Goal: Task Accomplishment & Management: Manage account settings

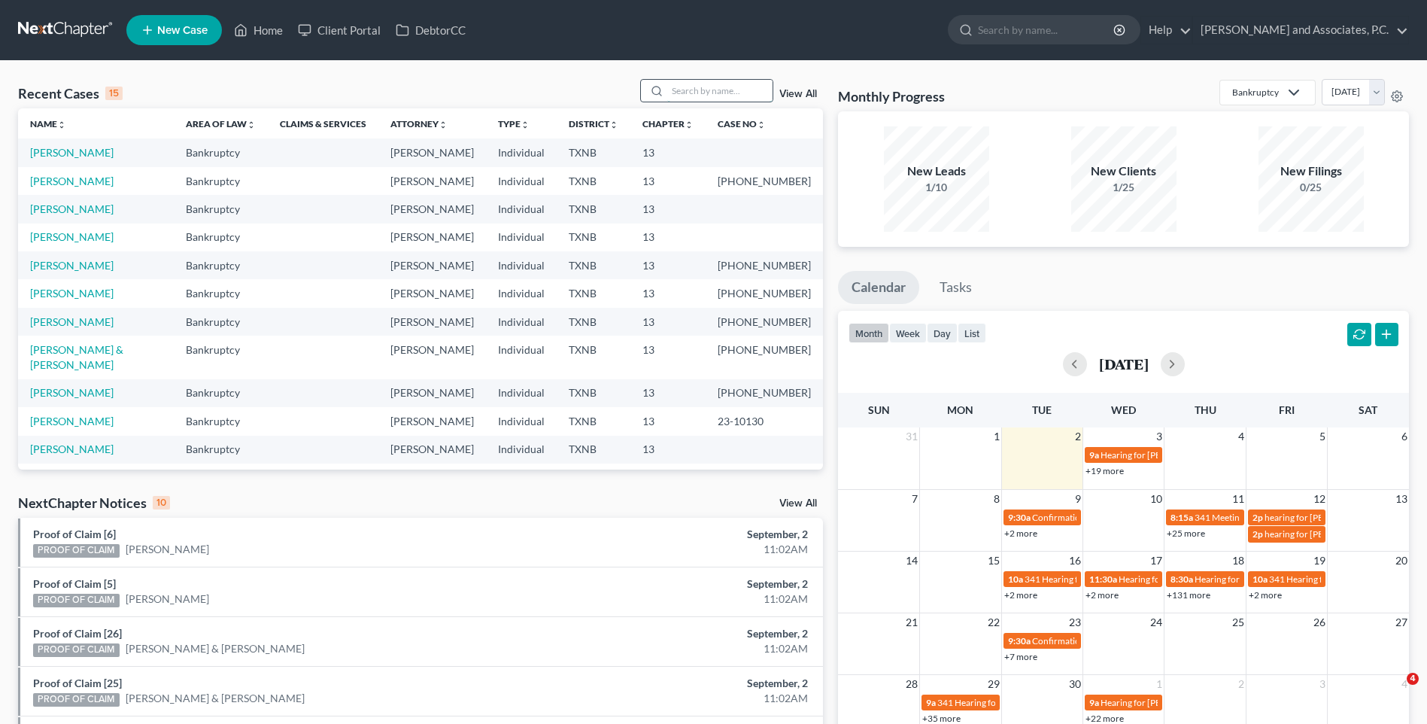
click at [688, 92] on input "search" at bounding box center [719, 91] width 105 height 22
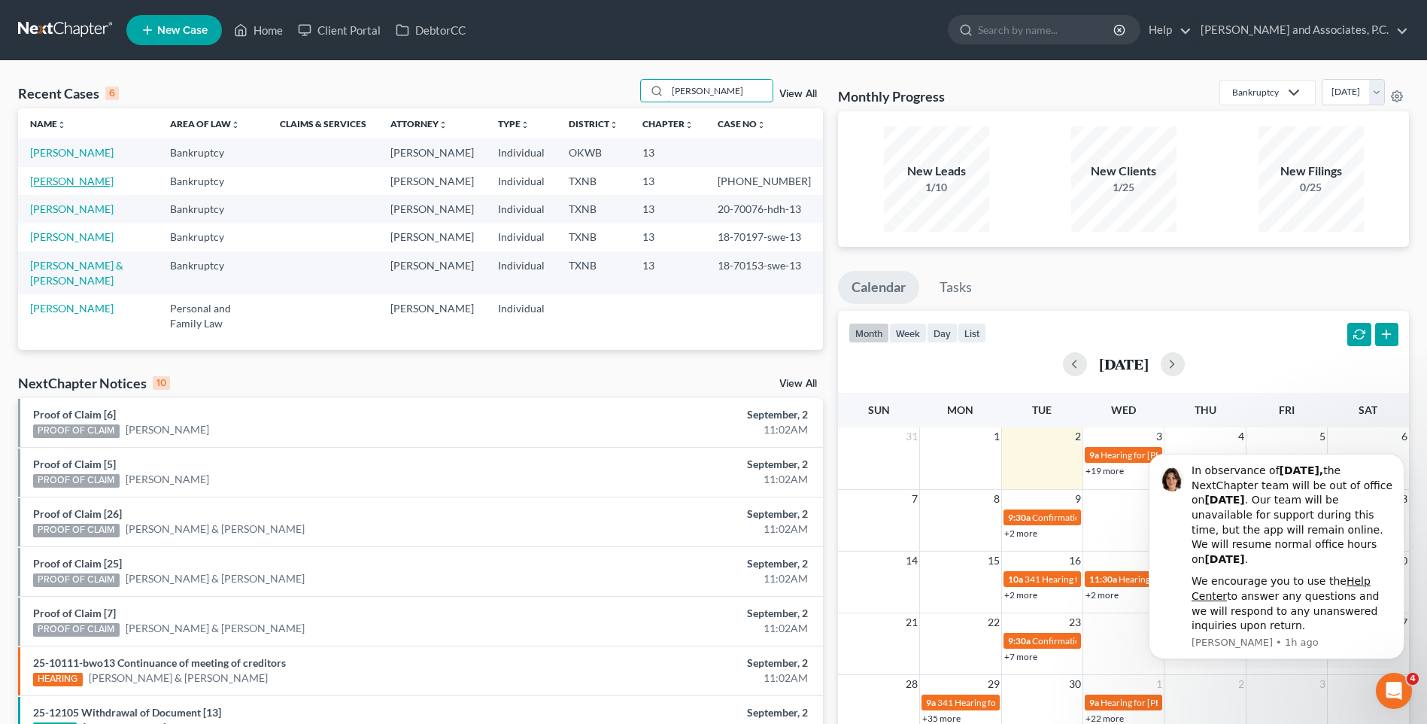
type input "[PERSON_NAME]"
click at [81, 182] on link "[PERSON_NAME]" at bounding box center [72, 181] width 84 height 13
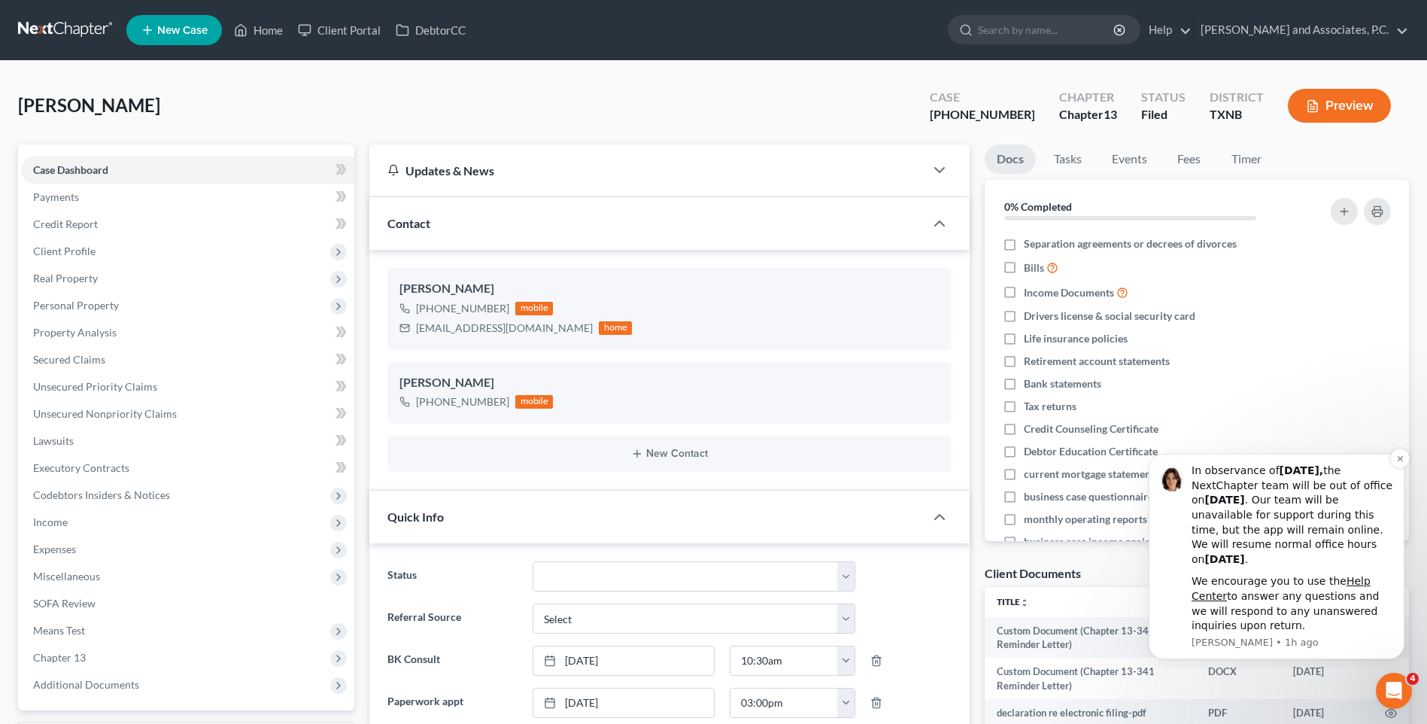
scroll to position [1043, 0]
click at [1398, 462] on icon "Dismiss notification" at bounding box center [1400, 458] width 8 height 8
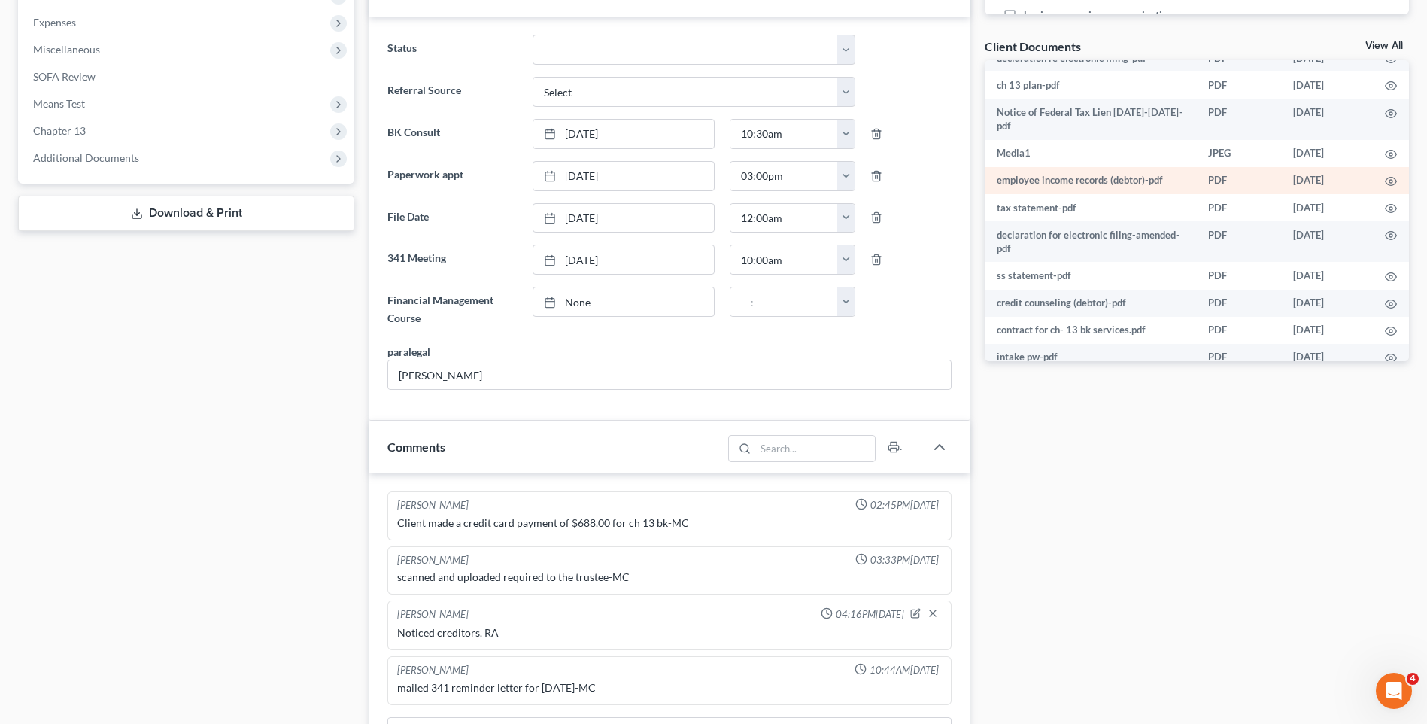
scroll to position [150, 0]
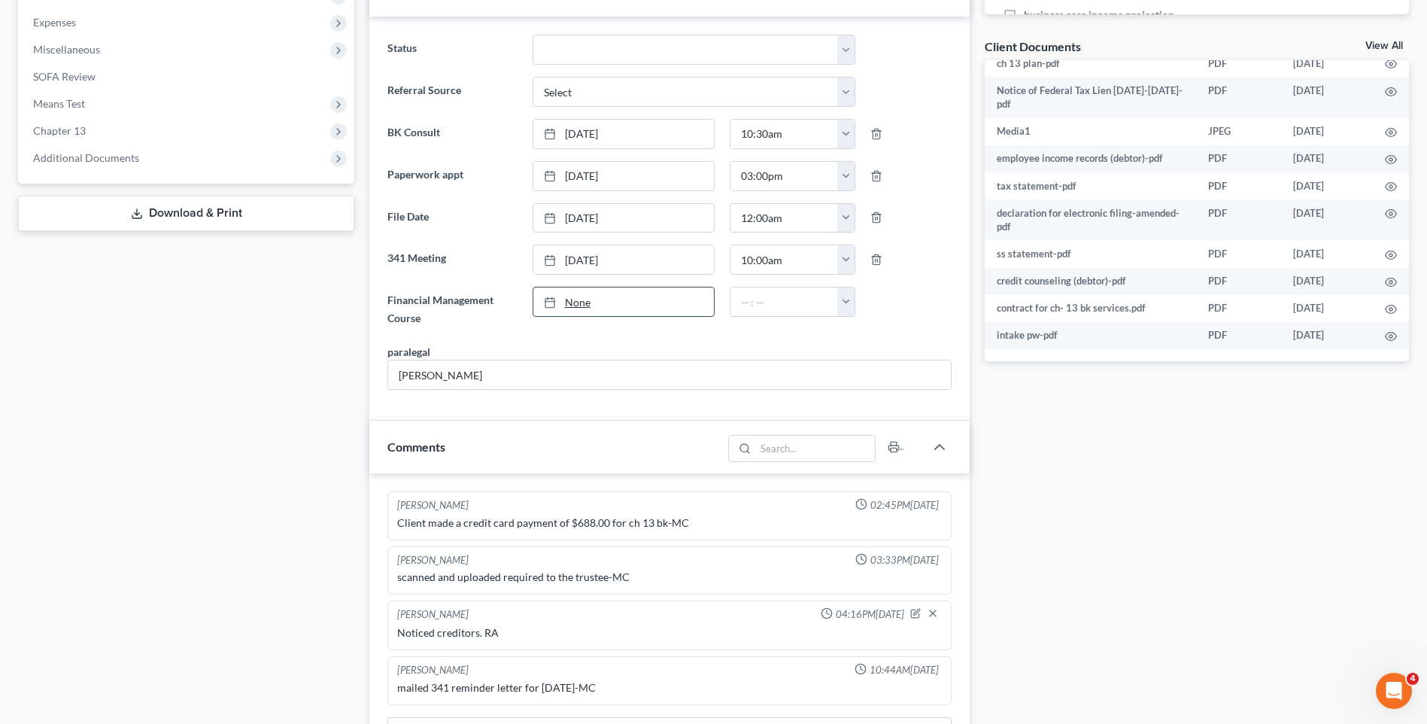
click at [586, 302] on link "None" at bounding box center [623, 301] width 181 height 29
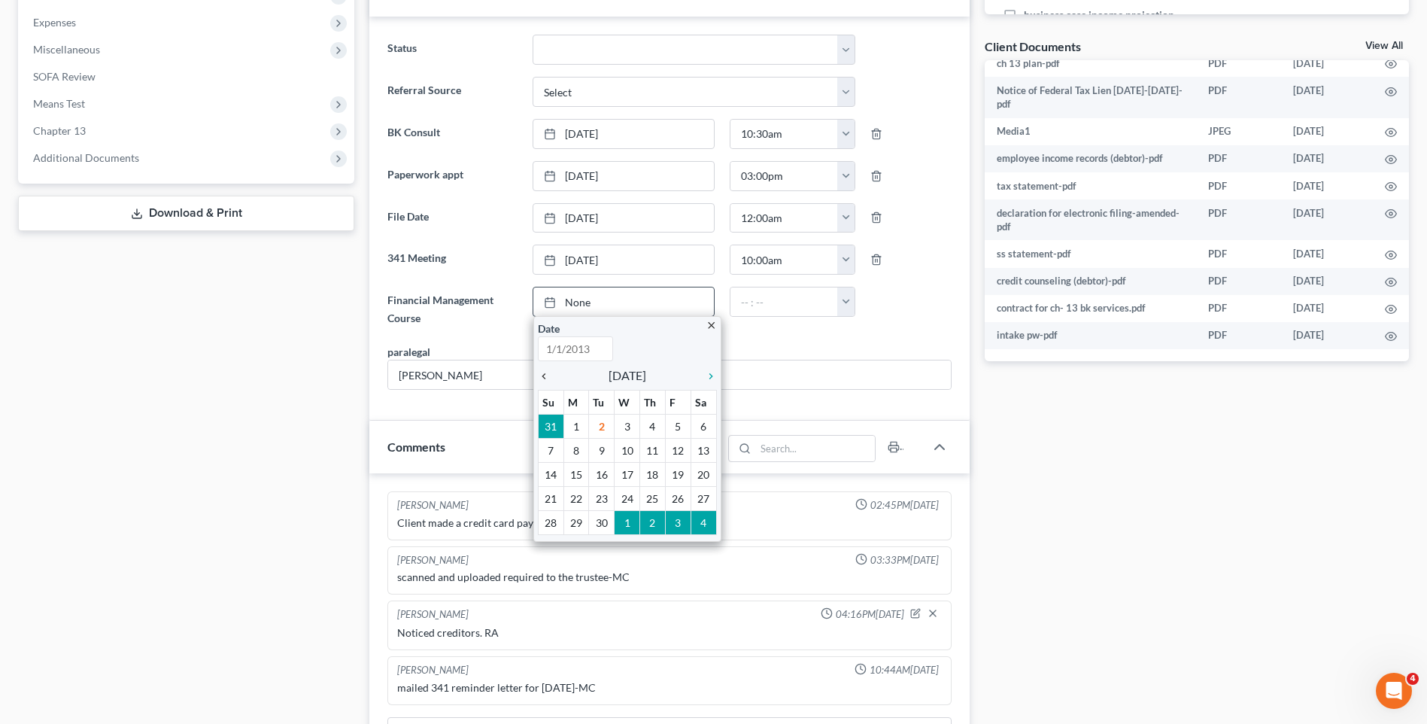
click at [543, 379] on icon "chevron_left" at bounding box center [548, 376] width 20 height 12
type input "[DATE]"
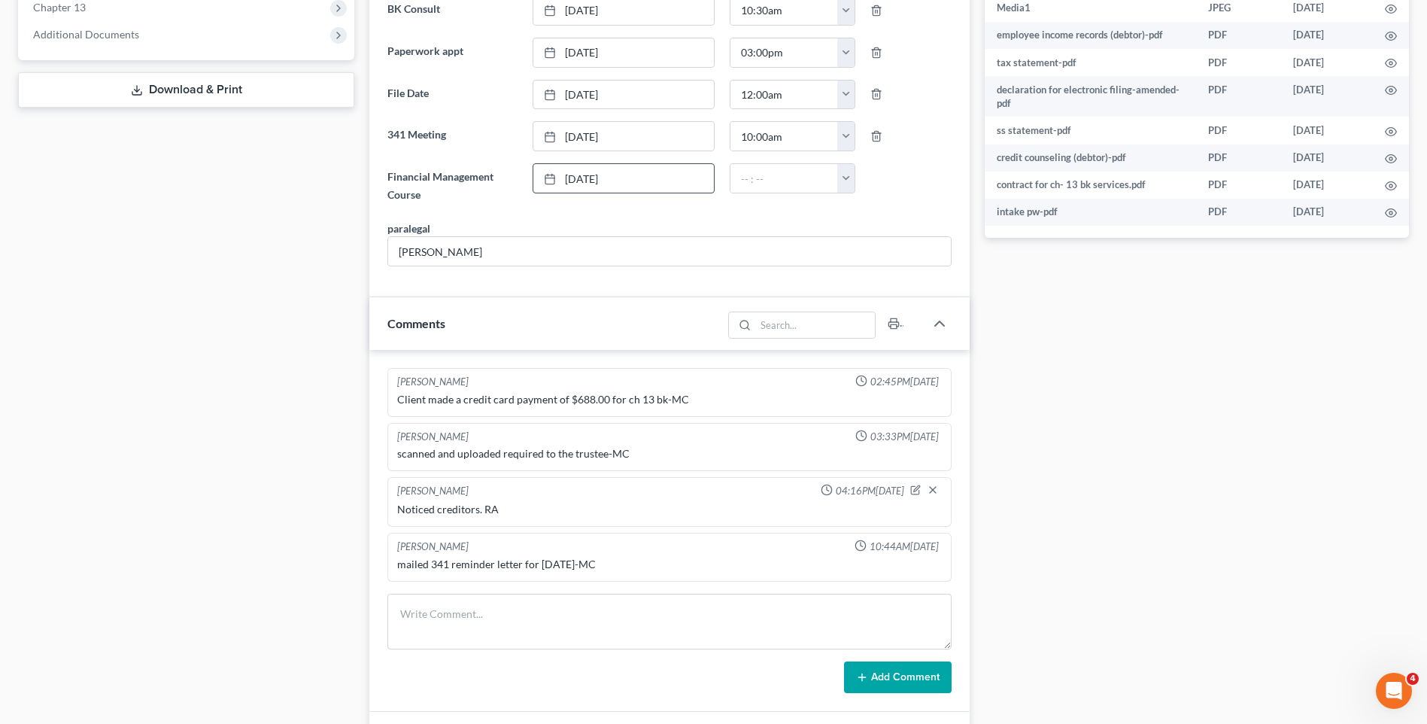
scroll to position [677, 0]
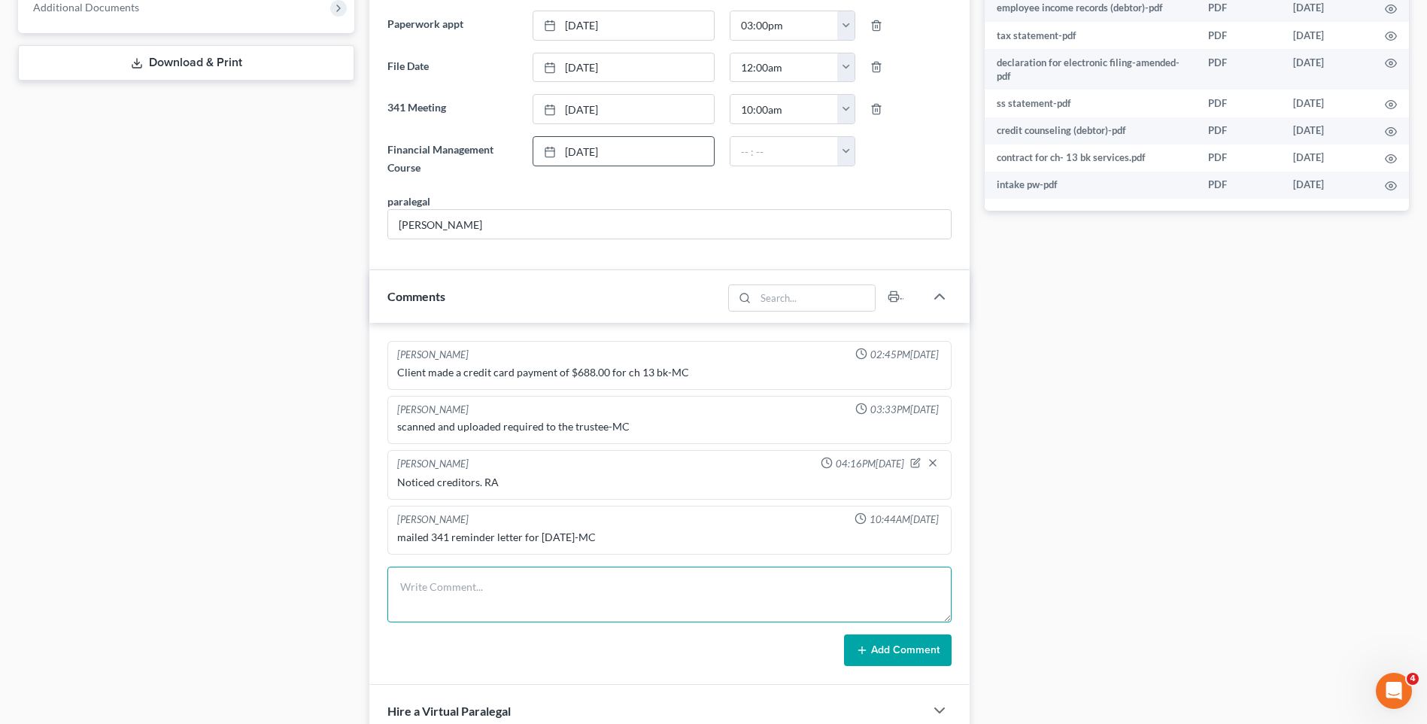
click at [424, 591] on textarea at bounding box center [669, 594] width 564 height 56
type textarea "Set up file. Mailed copy of petition to client. RA"
click at [930, 651] on button "Add Comment" at bounding box center [898, 650] width 108 height 32
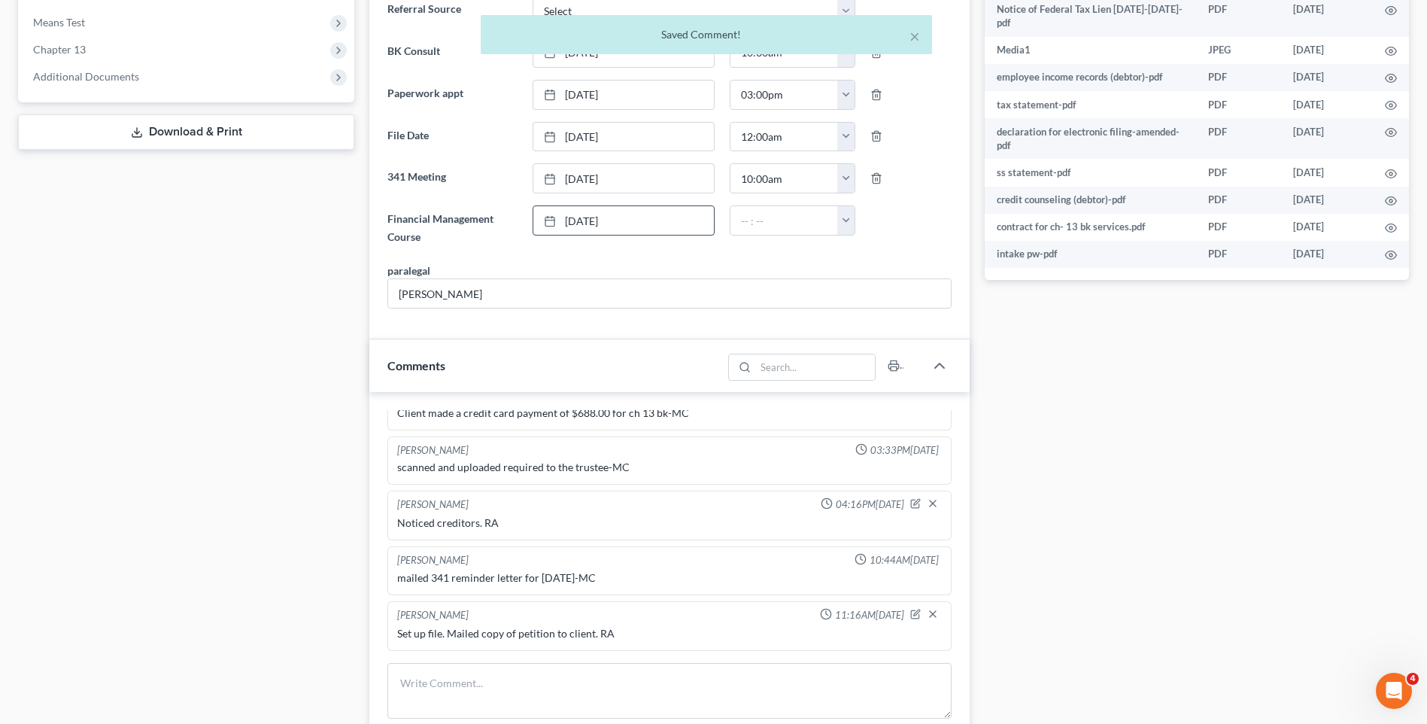
scroll to position [451, 0]
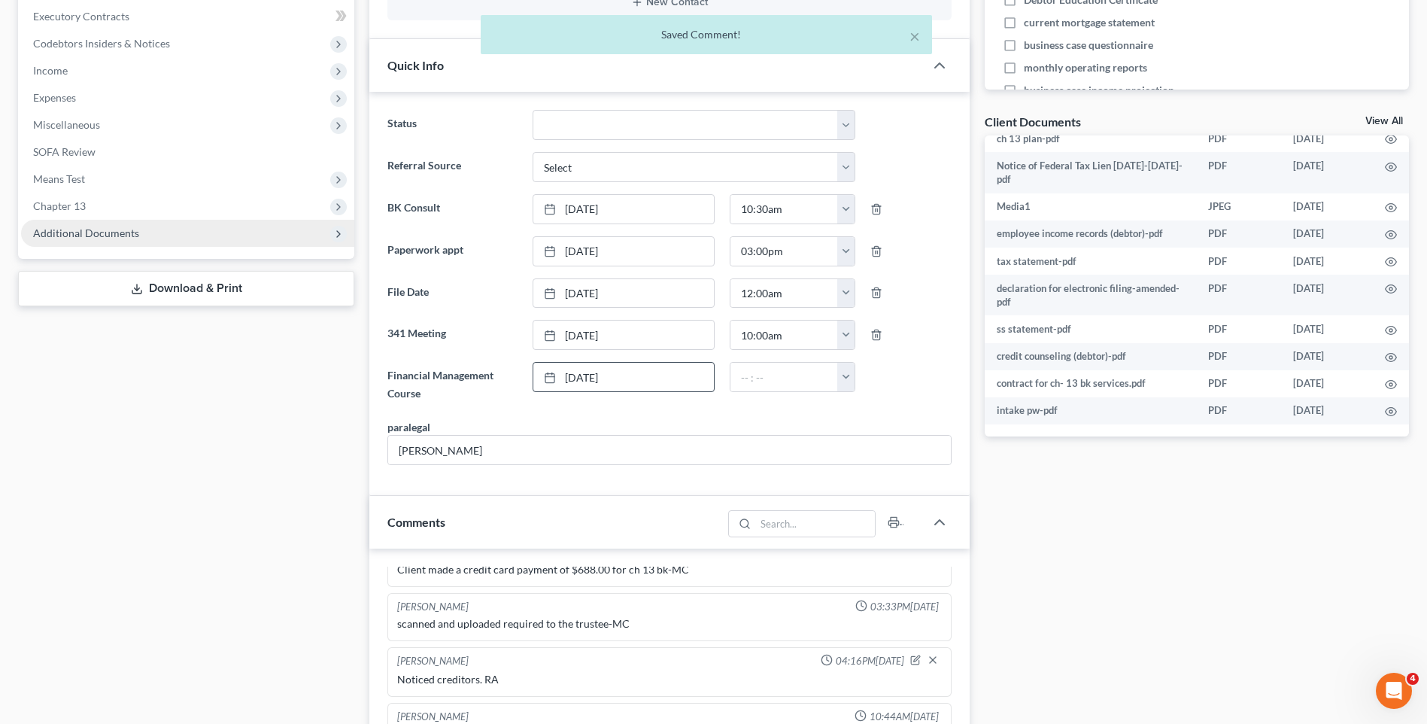
click at [94, 229] on span "Additional Documents" at bounding box center [86, 232] width 106 height 13
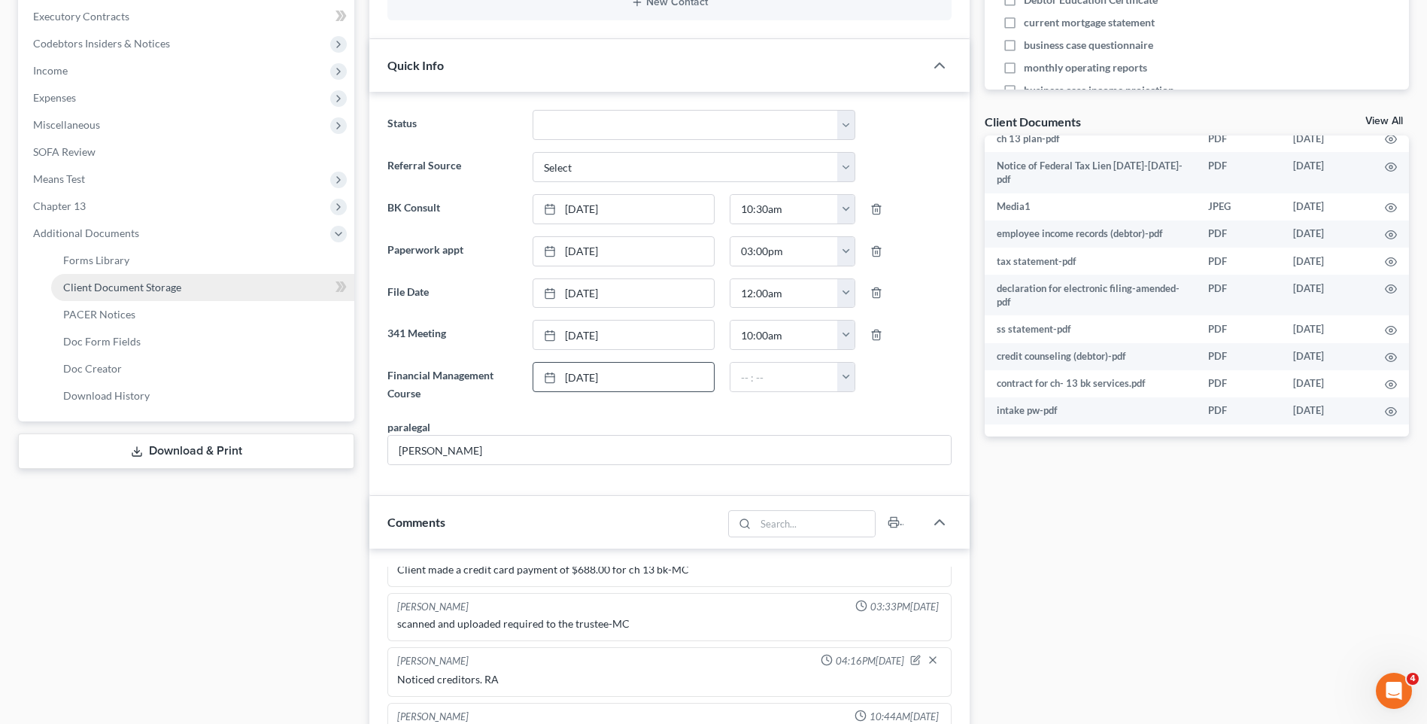
click at [102, 286] on span "Client Document Storage" at bounding box center [122, 287] width 118 height 13
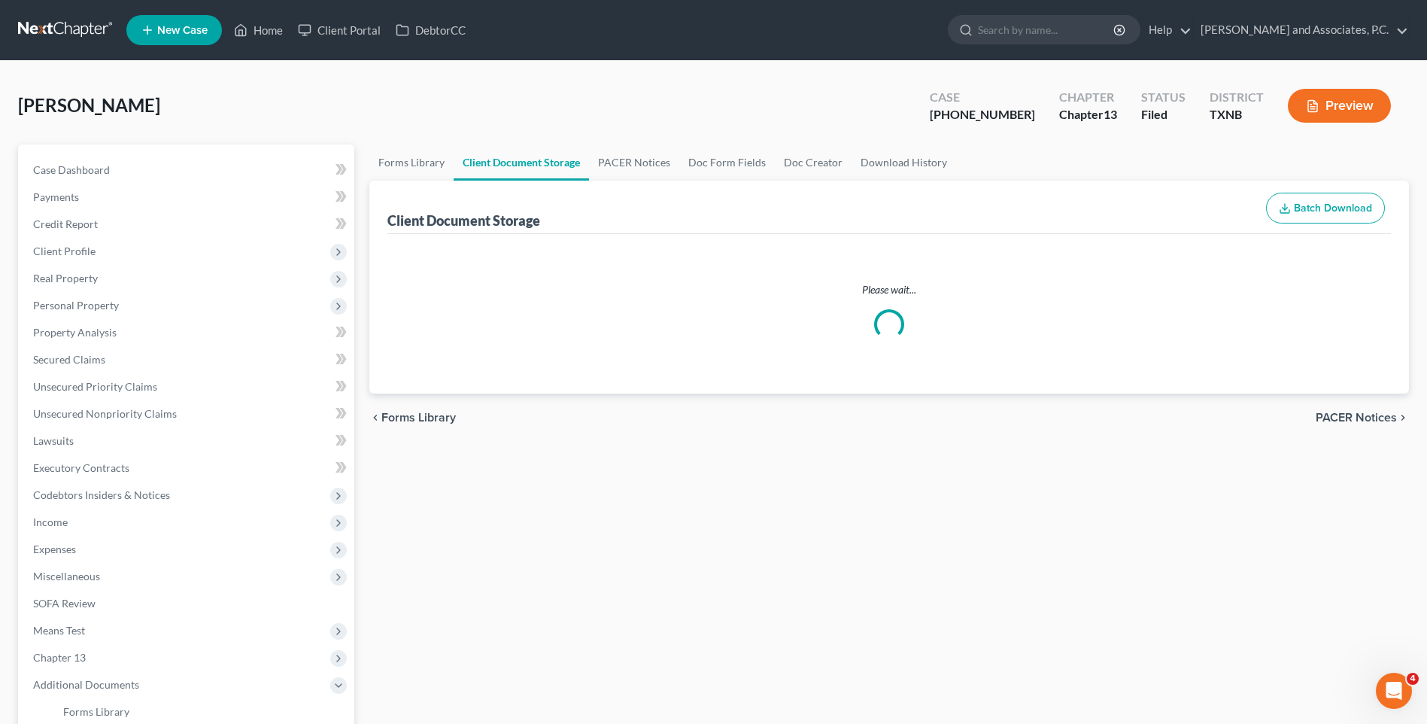
select select "21"
select select "10"
select select "18"
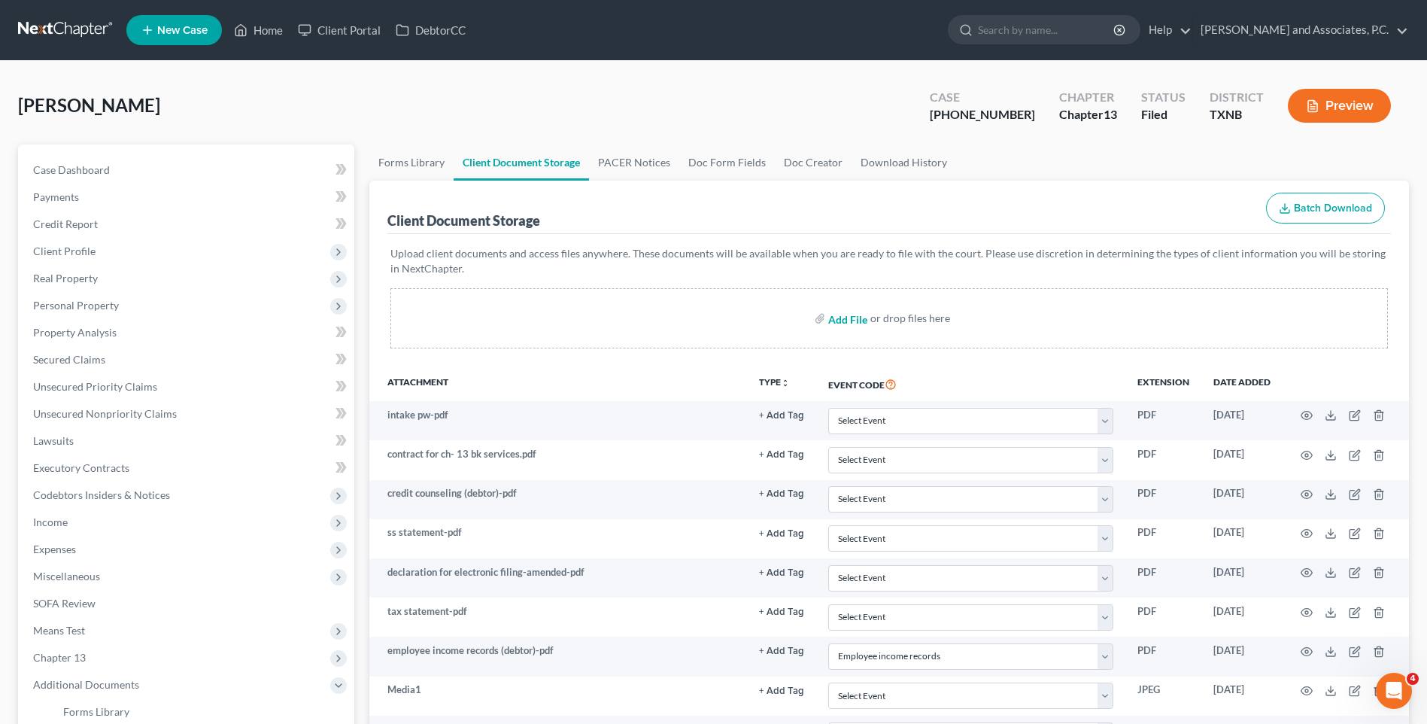
click at [839, 317] on input "file" at bounding box center [846, 318] width 36 height 27
type input "C:\fakepath\2570214 [PERSON_NAME] 2023 tax return.pdf"
select select "21"
select select "10"
select select "18"
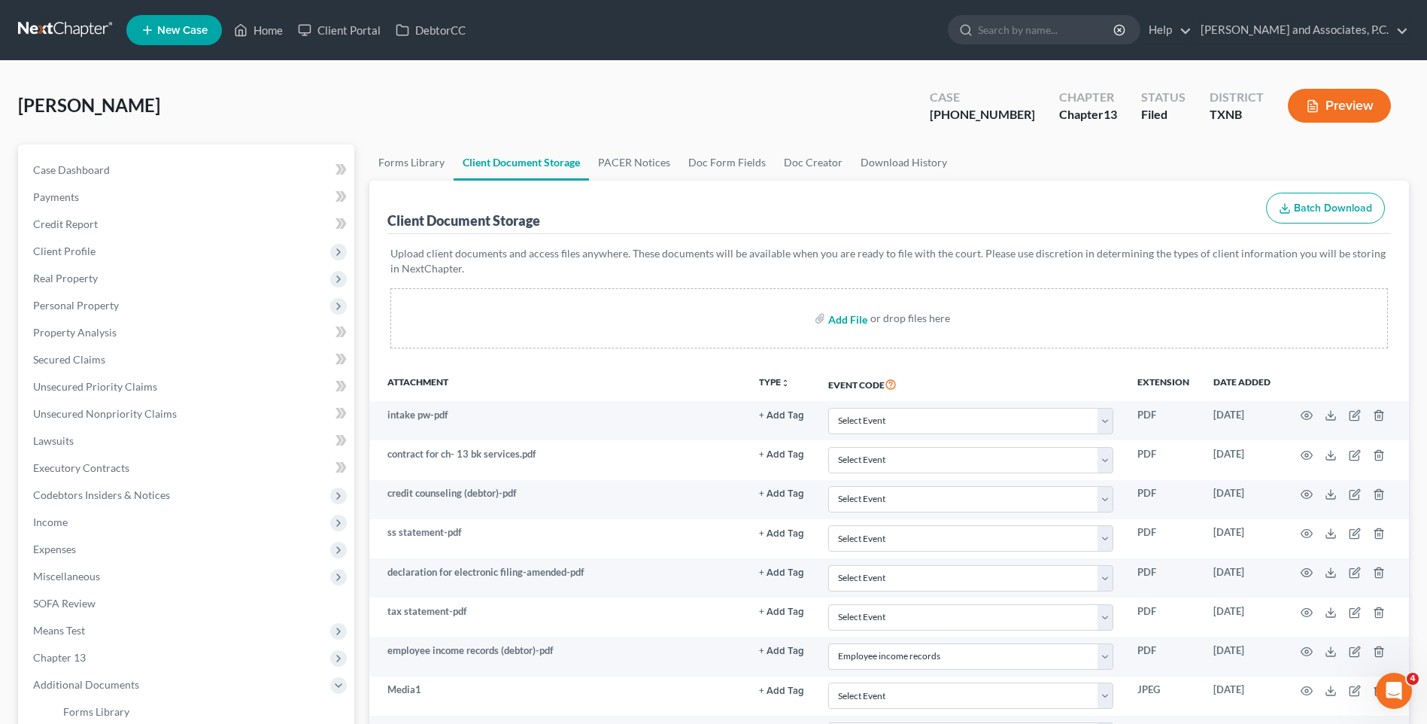
click at [843, 318] on input "file" at bounding box center [846, 318] width 36 height 27
type input "C:\fakepath\2570214 [PERSON_NAME] 2024 tax return.pdf"
click at [837, 322] on input "file" at bounding box center [846, 318] width 36 height 27
select select "21"
select select "10"
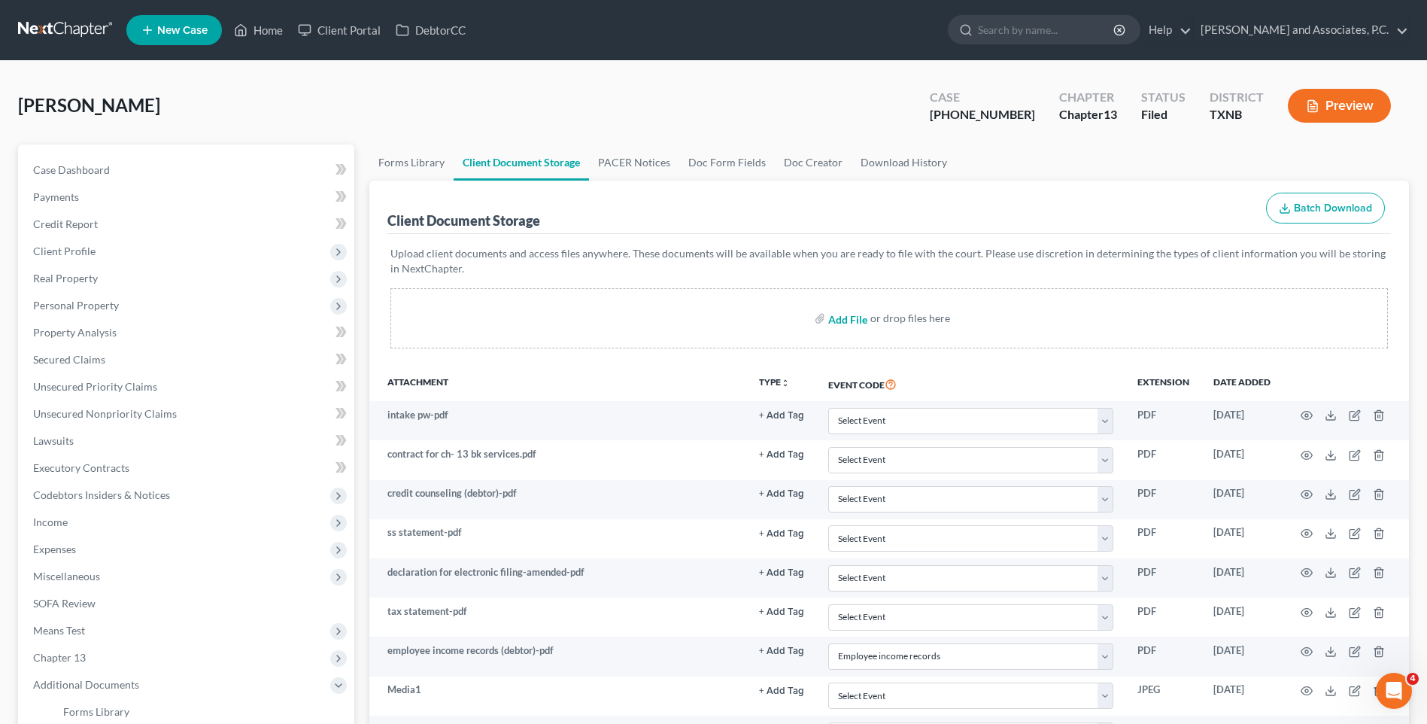
select select "18"
type input "C:\fakepath\2570214 [PERSON_NAME] Auth to release info.pdf"
select select "21"
select select "10"
select select "18"
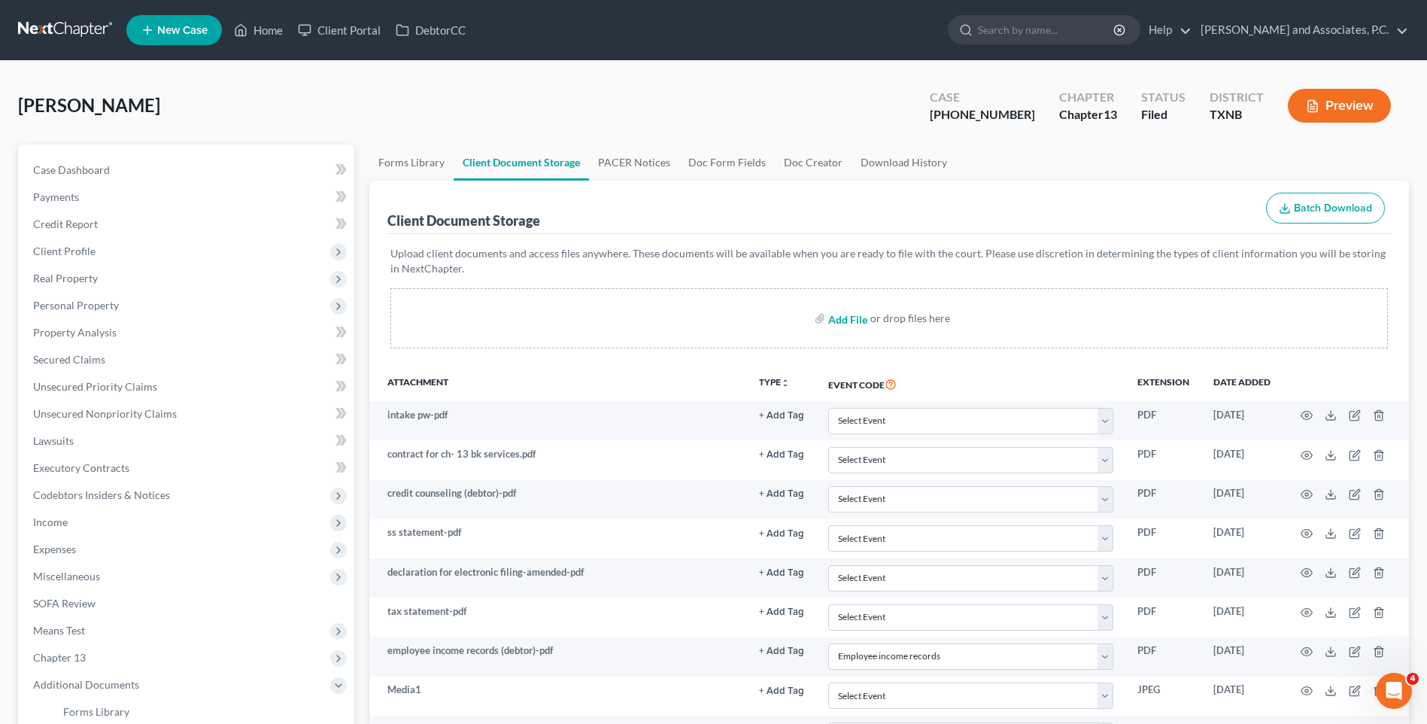
click at [840, 317] on input "file" at bounding box center [846, 318] width 36 height 27
type input "C:\fakepath\2570214 [PERSON_NAME] Auto Insurance.pdf"
select select "21"
select select "10"
select select "18"
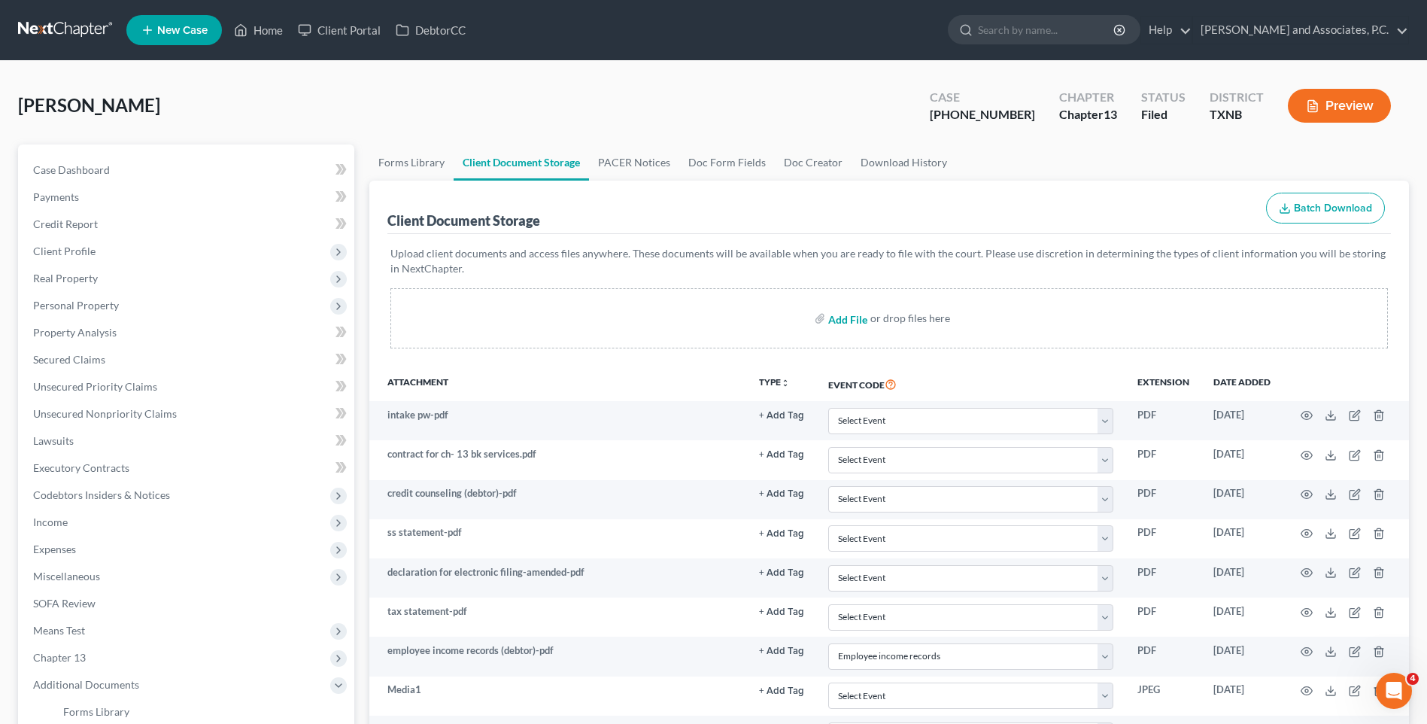
click at [845, 323] on input "file" at bounding box center [846, 318] width 36 height 27
type input "C:\fakepath\2570214 [PERSON_NAME] Debtor contact info.pdf"
click at [849, 323] on input "file" at bounding box center [846, 318] width 36 height 27
select select "21"
select select "10"
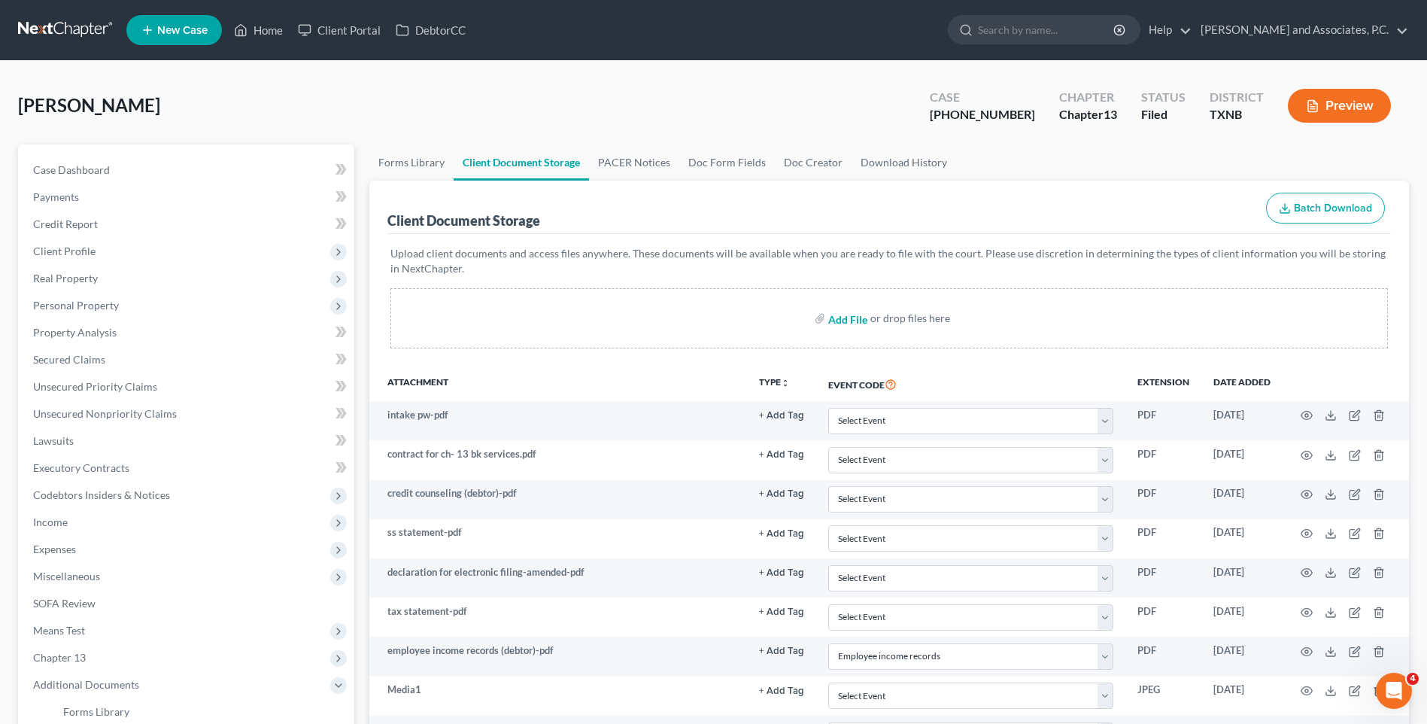
select select "18"
type input "C:\fakepath\2570214 [PERSON_NAME] Mortgage info sheet.pdf"
click at [838, 320] on input "file" at bounding box center [846, 318] width 36 height 27
select select "21"
select select "10"
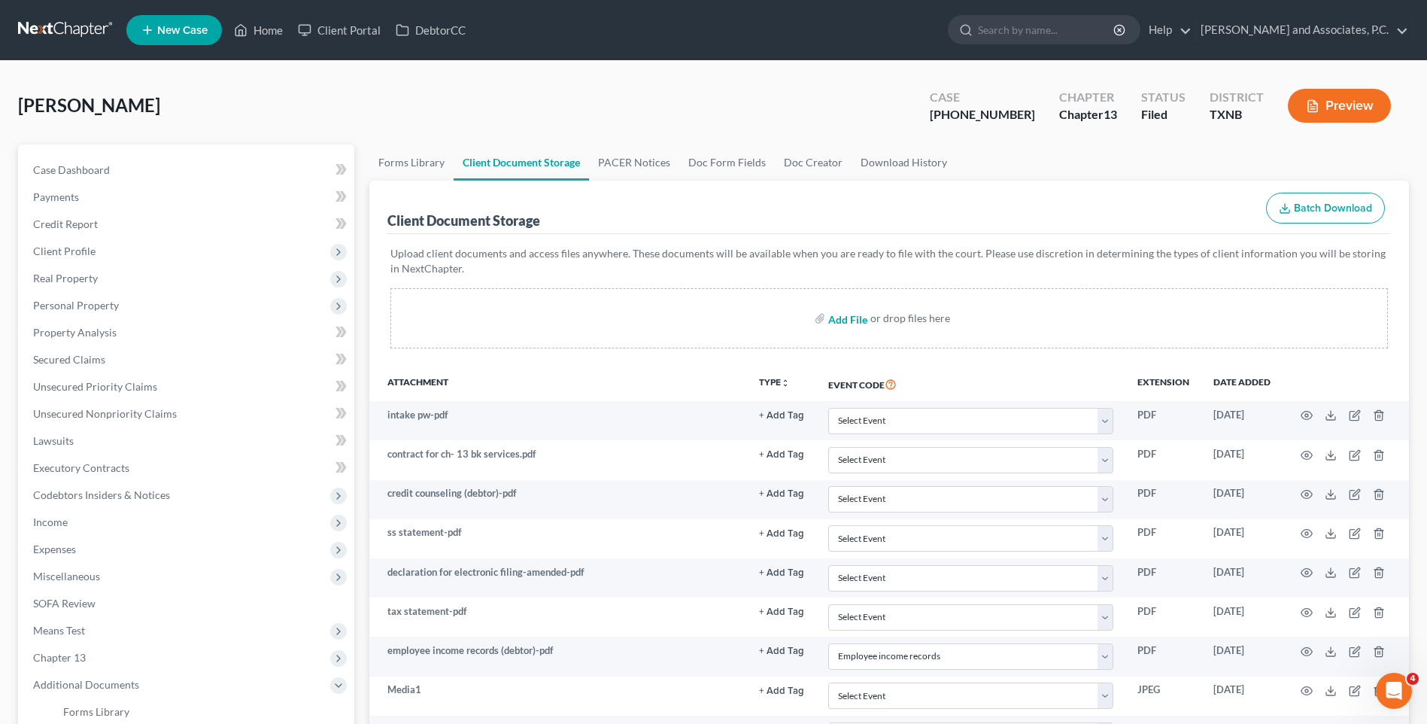
select select "18"
type input "C:\fakepath\2570214 [PERSON_NAME] Pay stubs.pdf"
click at [838, 322] on input "file" at bounding box center [846, 318] width 36 height 27
select select "21"
select select "10"
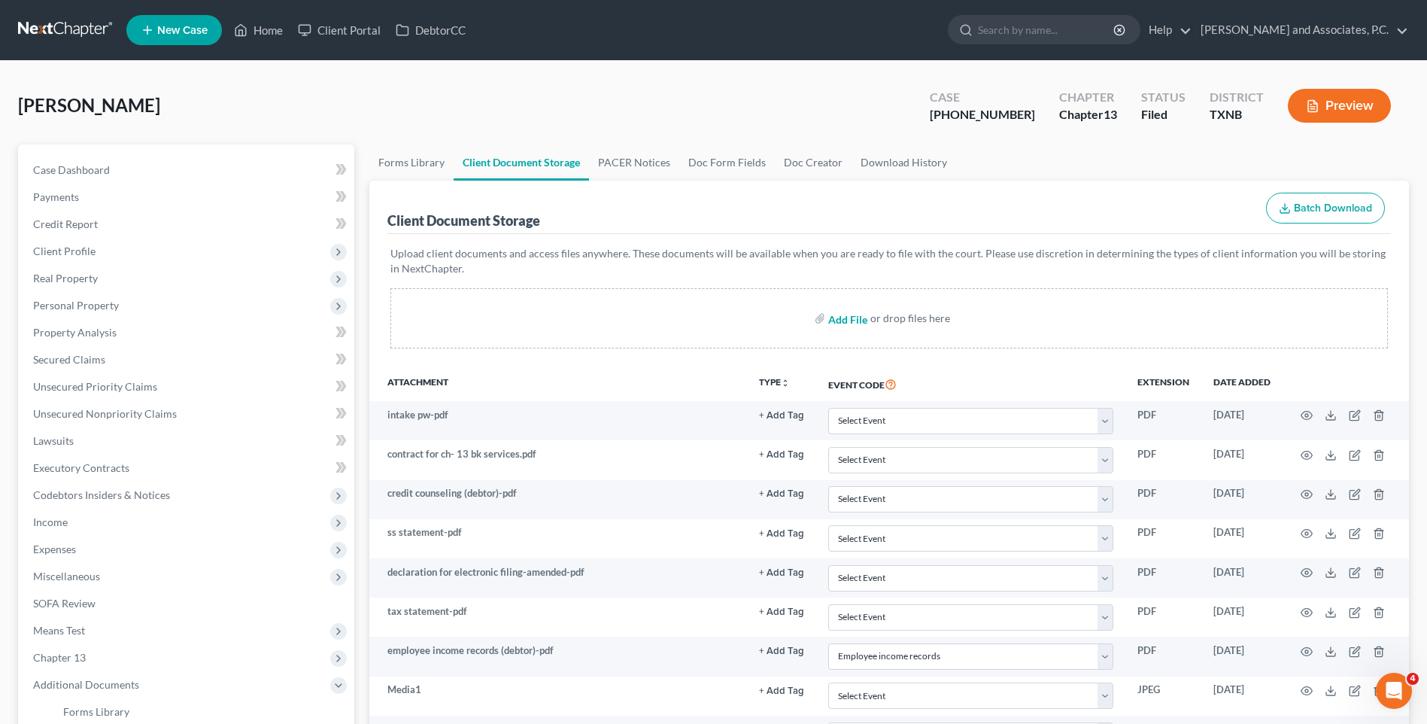
select select "18"
type input "C:\fakepath\2570214 [PERSON_NAME] Proof of ID.pdf"
click at [841, 317] on input "file" at bounding box center [846, 318] width 36 height 27
select select "21"
select select "10"
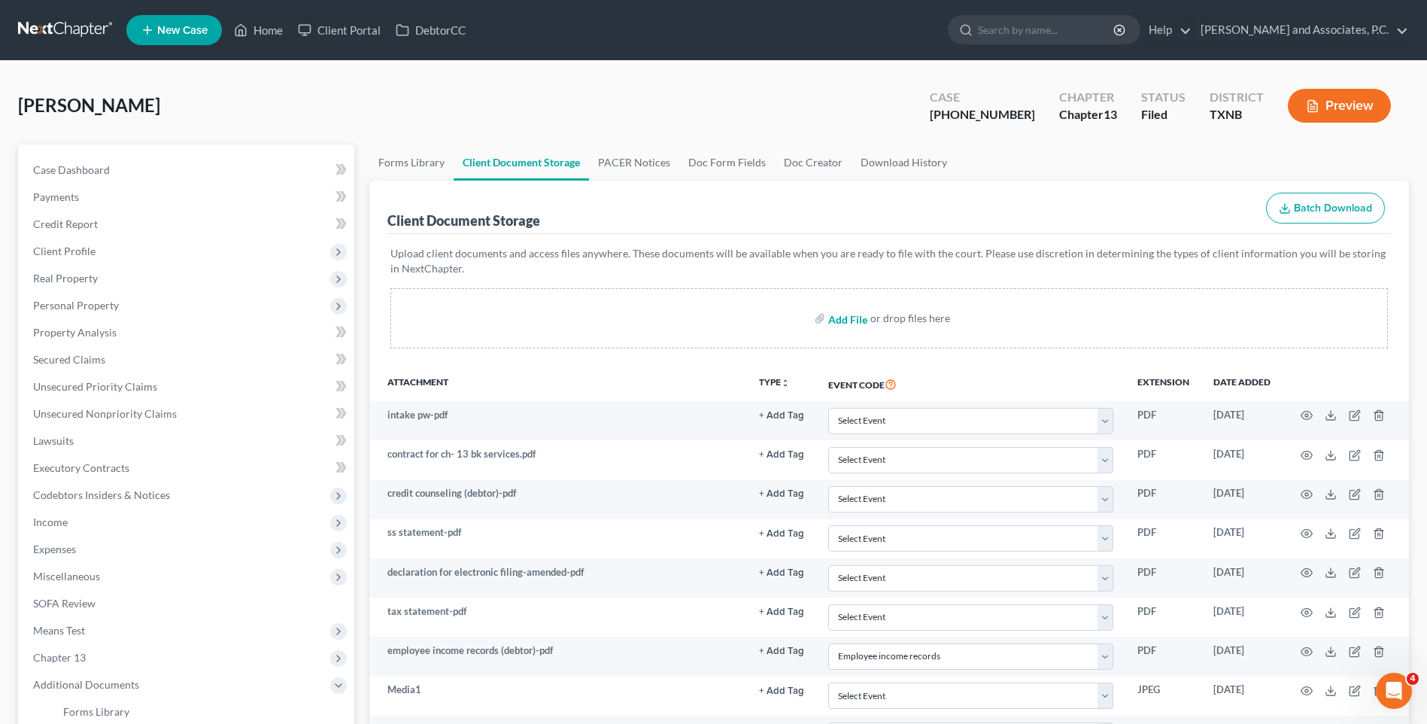
select select "18"
type input "C:\fakepath\2570214 [PERSON_NAME] wage directive.pdf"
select select "21"
select select "10"
select select "18"
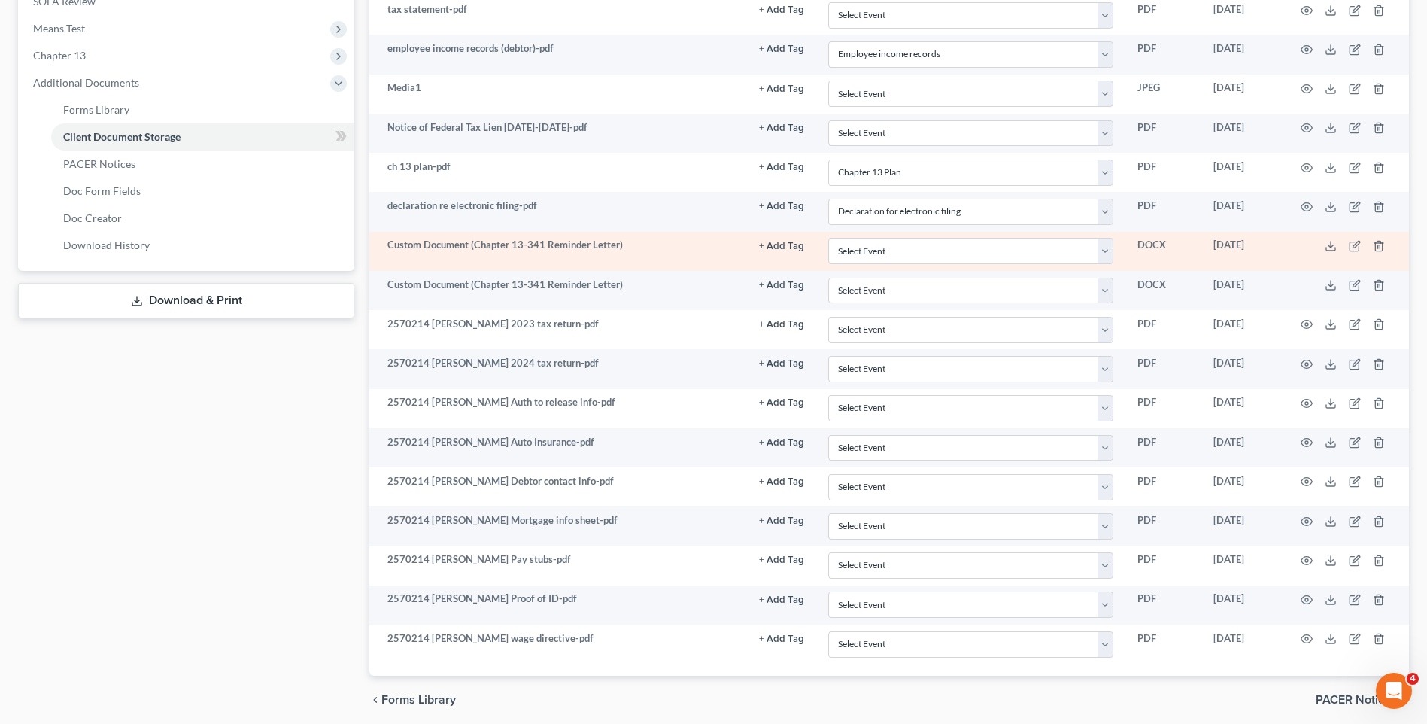
scroll to position [659, 0]
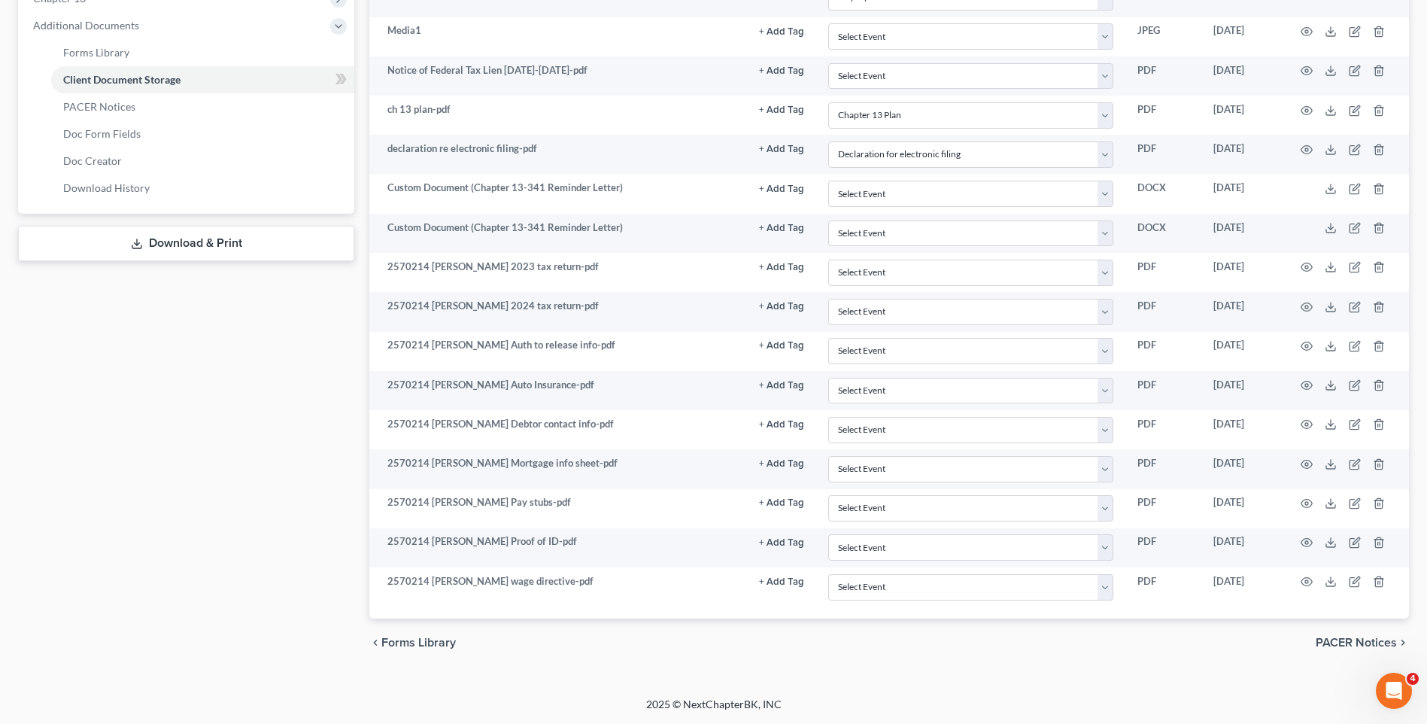
click at [50, 27] on span "Additional Documents" at bounding box center [86, 25] width 106 height 13
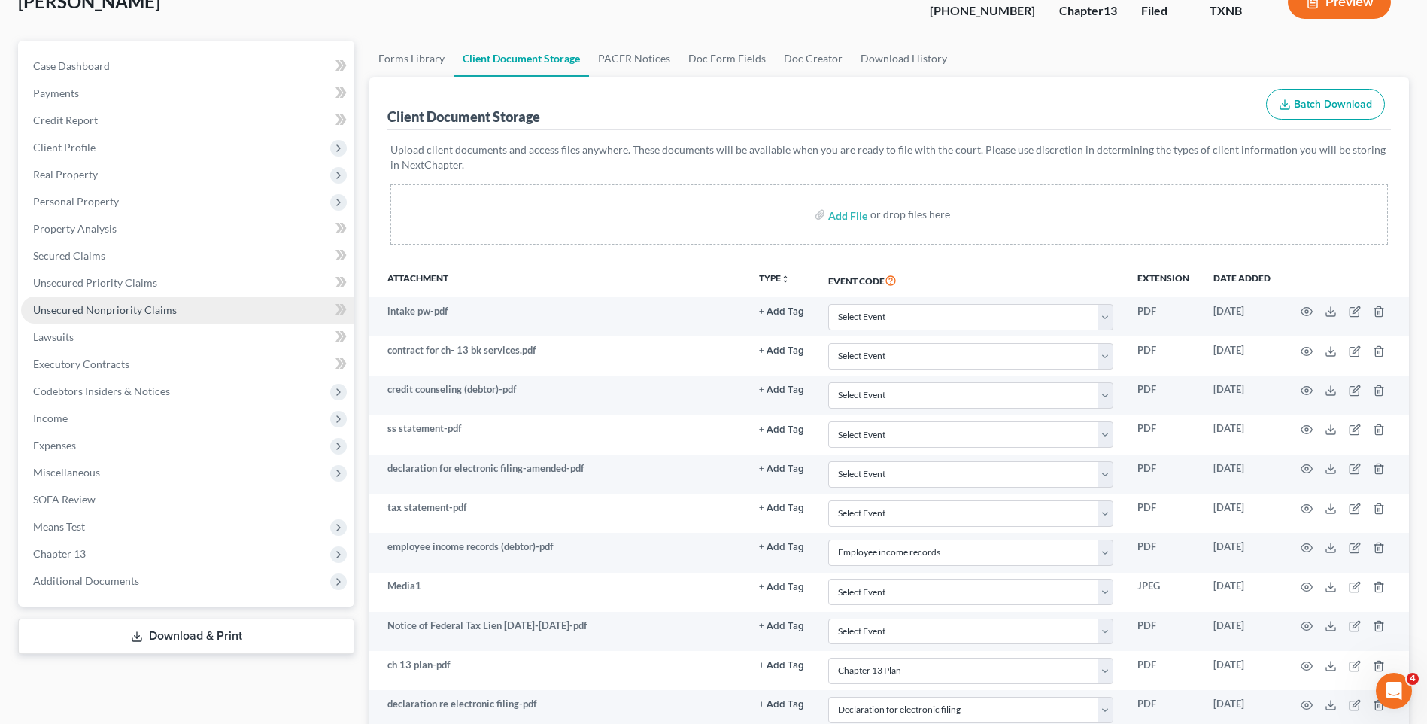
scroll to position [0, 0]
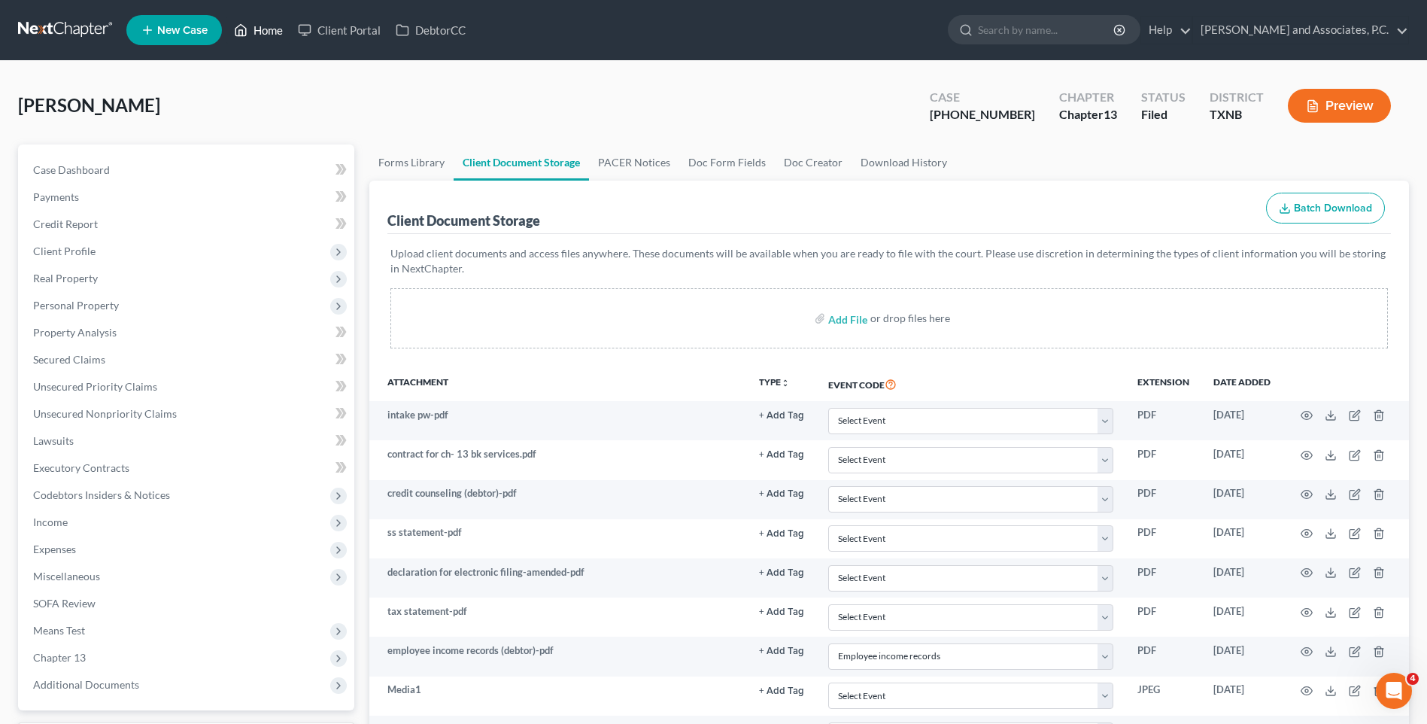
click at [267, 32] on link "Home" at bounding box center [258, 30] width 64 height 27
